Goal: Information Seeking & Learning: Learn about a topic

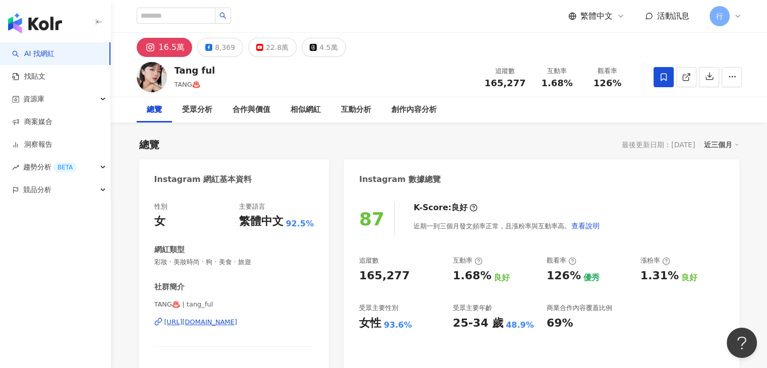
click at [525, 146] on div "總覽 最後更新日期：2025/8/21 近三個月" at bounding box center [439, 145] width 600 height 14
